Goal: Transaction & Acquisition: Book appointment/travel/reservation

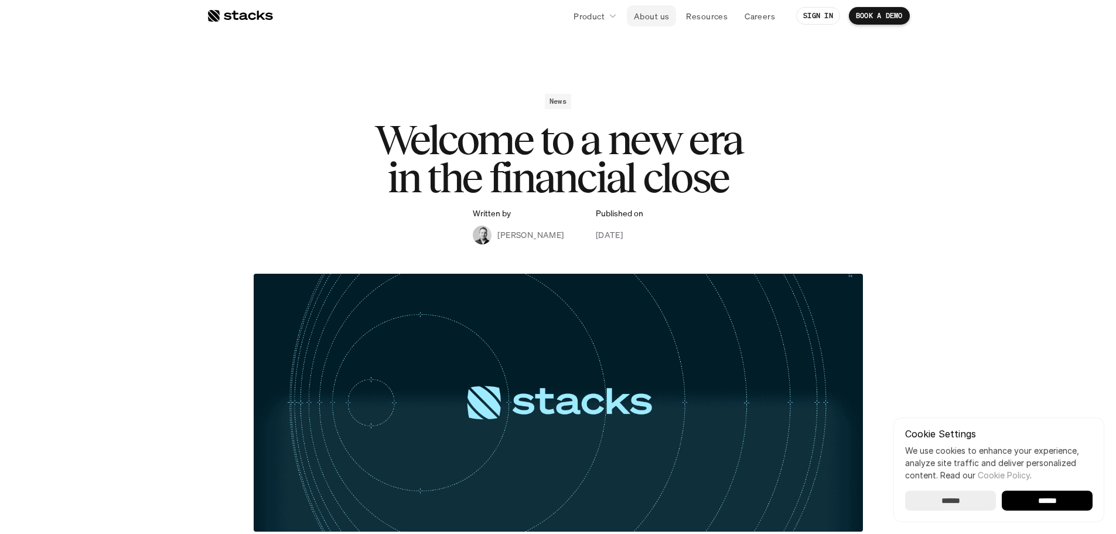
click at [643, 18] on p "About us" at bounding box center [651, 16] width 35 height 12
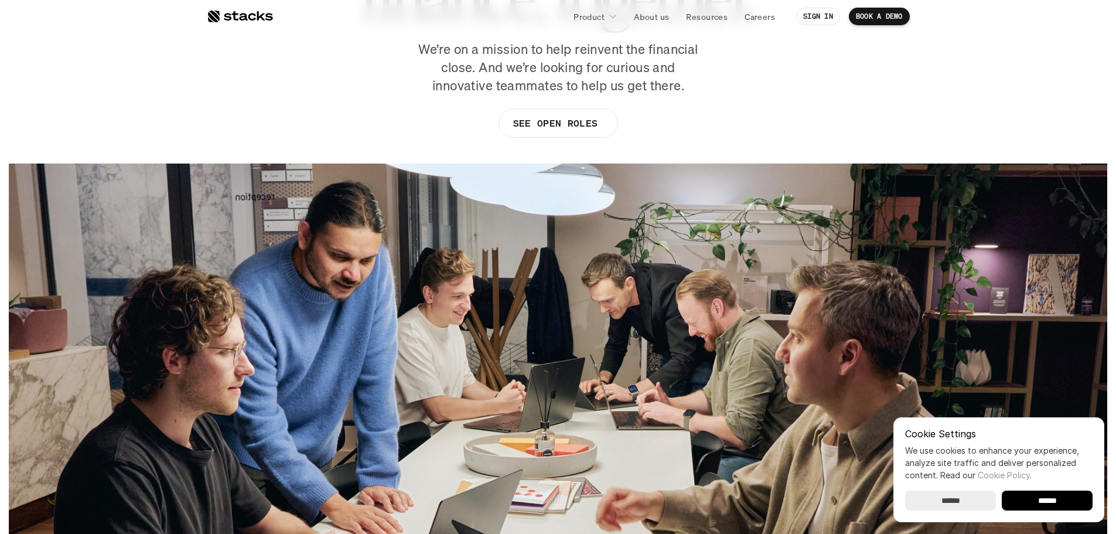
scroll to position [176, 0]
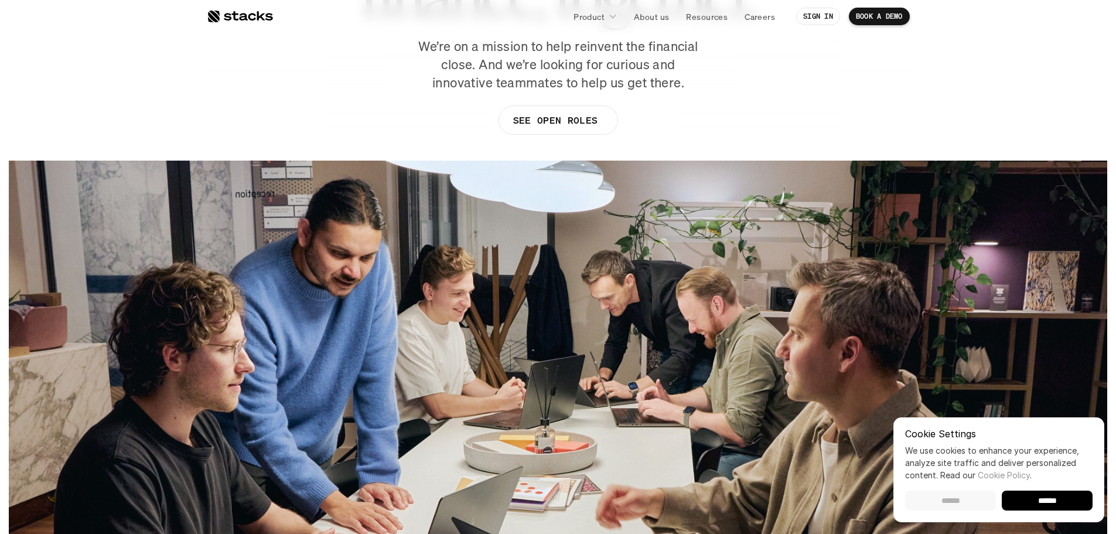
click at [940, 499] on input "******" at bounding box center [950, 500] width 91 height 20
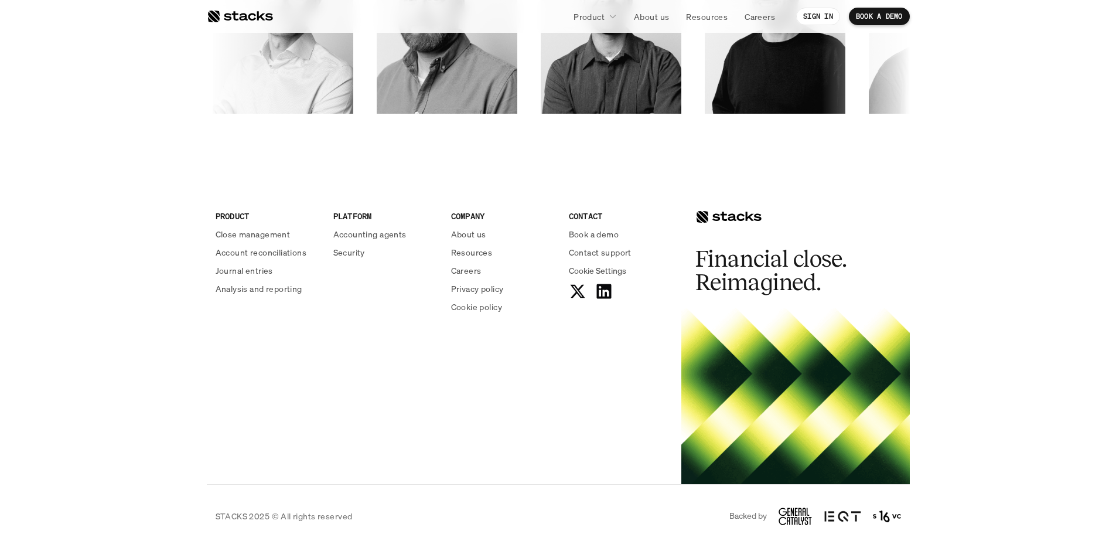
scroll to position [2021, 0]
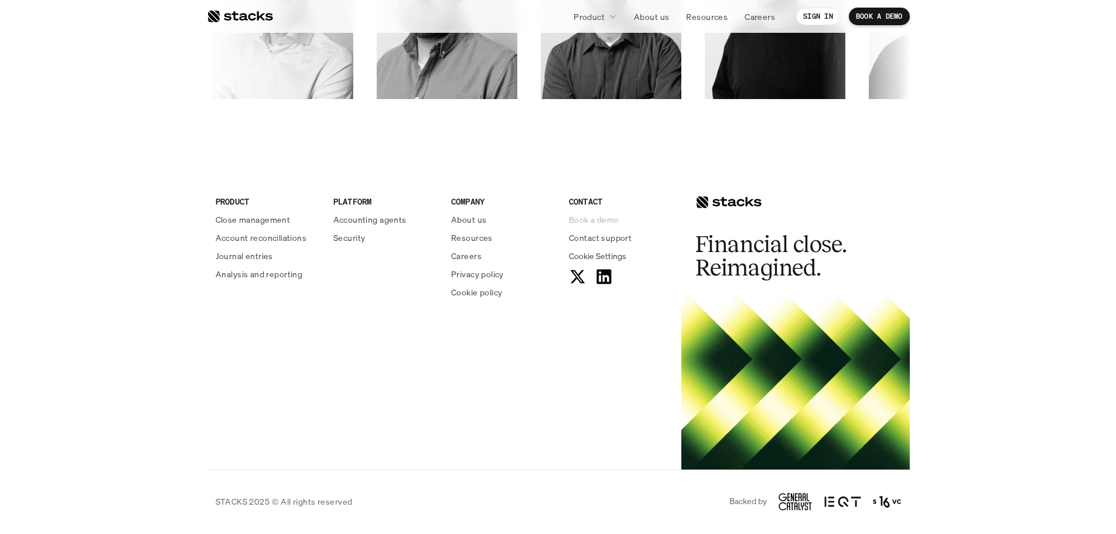
click at [575, 219] on p "Book a demo" at bounding box center [594, 219] width 50 height 12
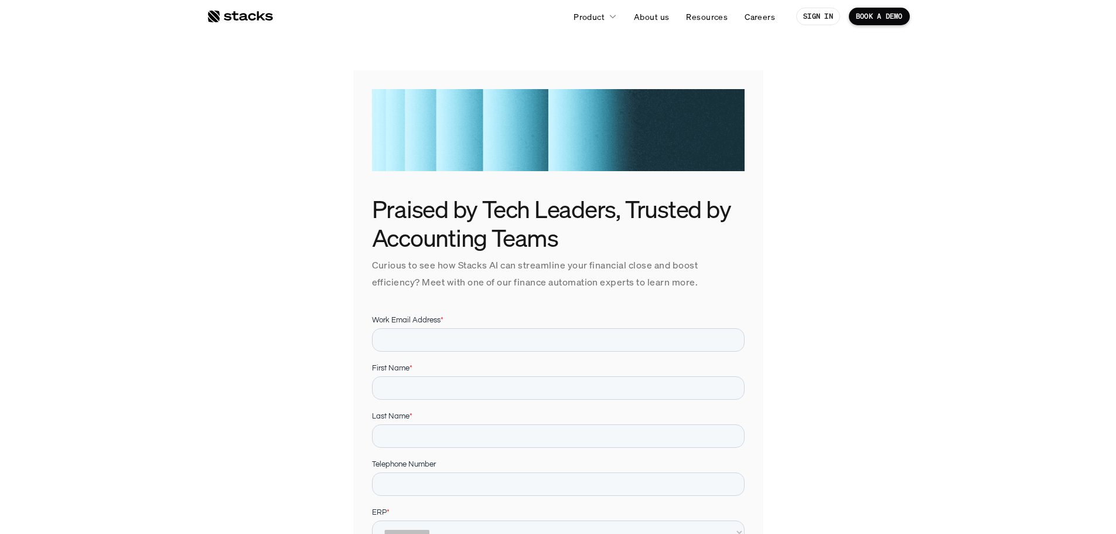
click at [248, 17] on div at bounding box center [240, 16] width 66 height 14
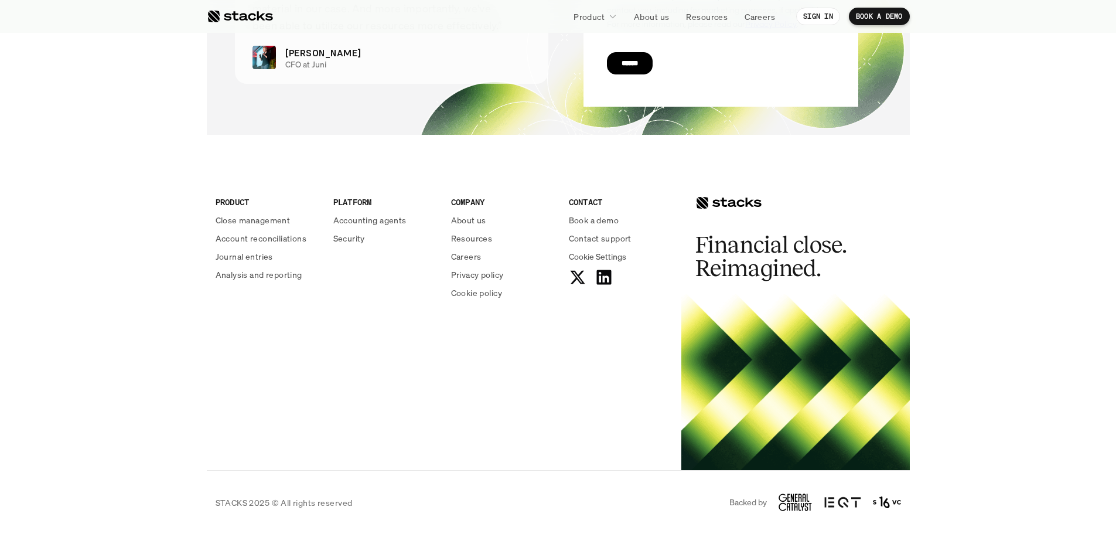
scroll to position [4228, 0]
